Goal: Task Accomplishment & Management: Use online tool/utility

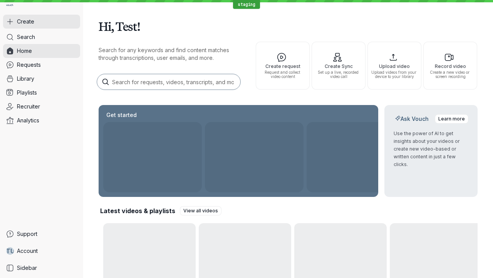
click at [42, 22] on button "Create" at bounding box center [41, 22] width 77 height 14
